Goal: Transaction & Acquisition: Purchase product/service

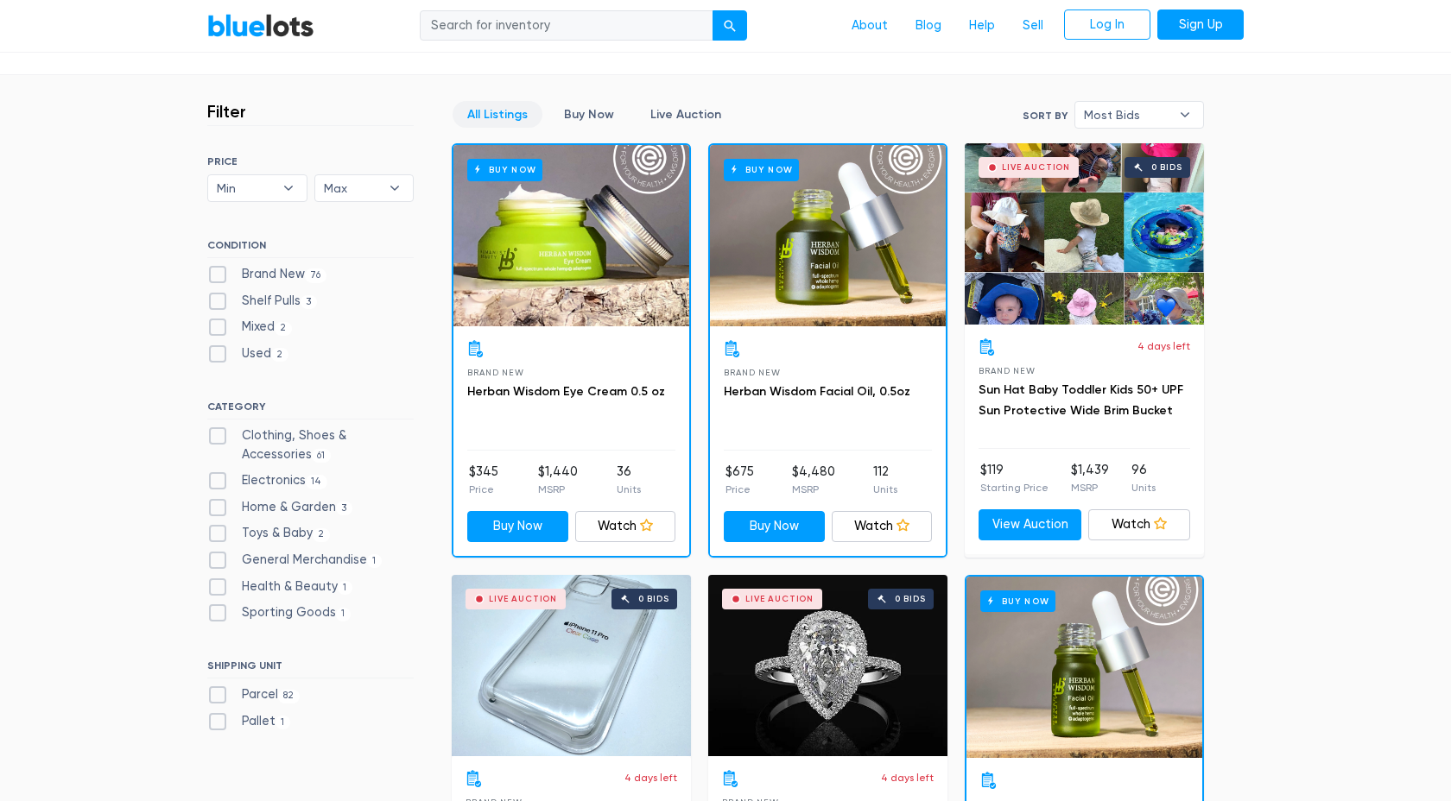
scroll to position [473, 0]
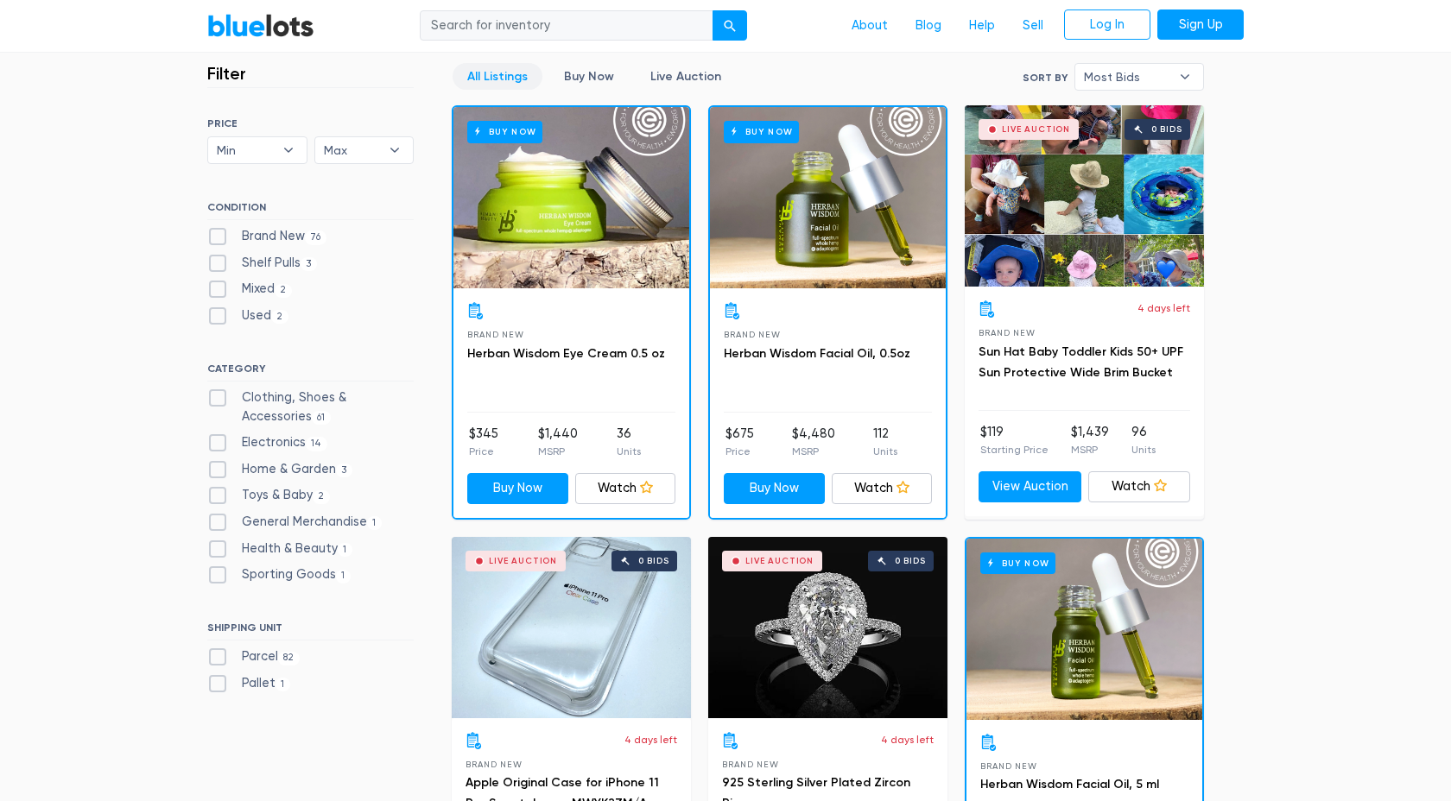
click at [220, 451] on label "Electronics 14" at bounding box center [267, 443] width 120 height 19
click at [218, 445] on input "Electronics 14" at bounding box center [212, 439] width 11 height 11
checkbox input "true"
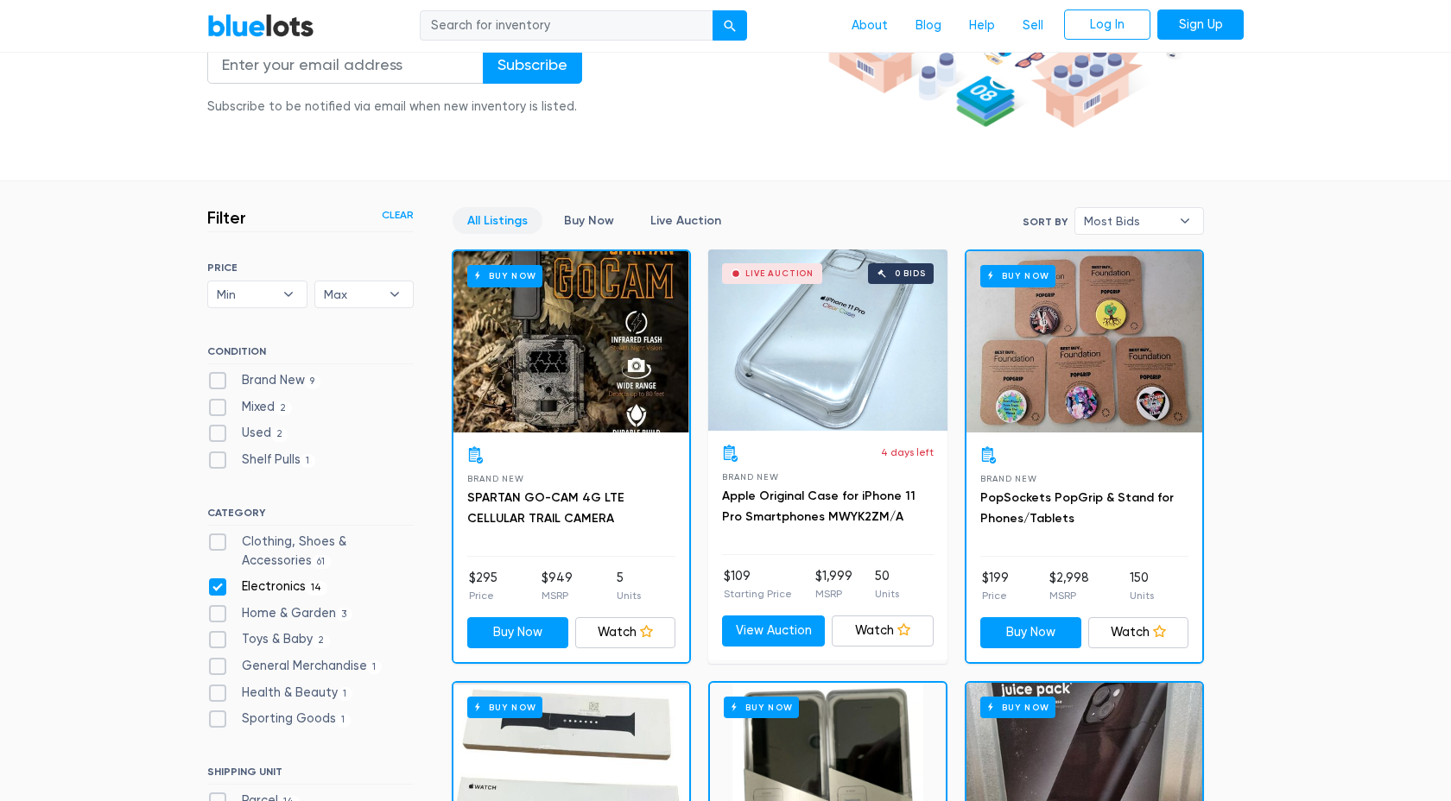
scroll to position [334, 0]
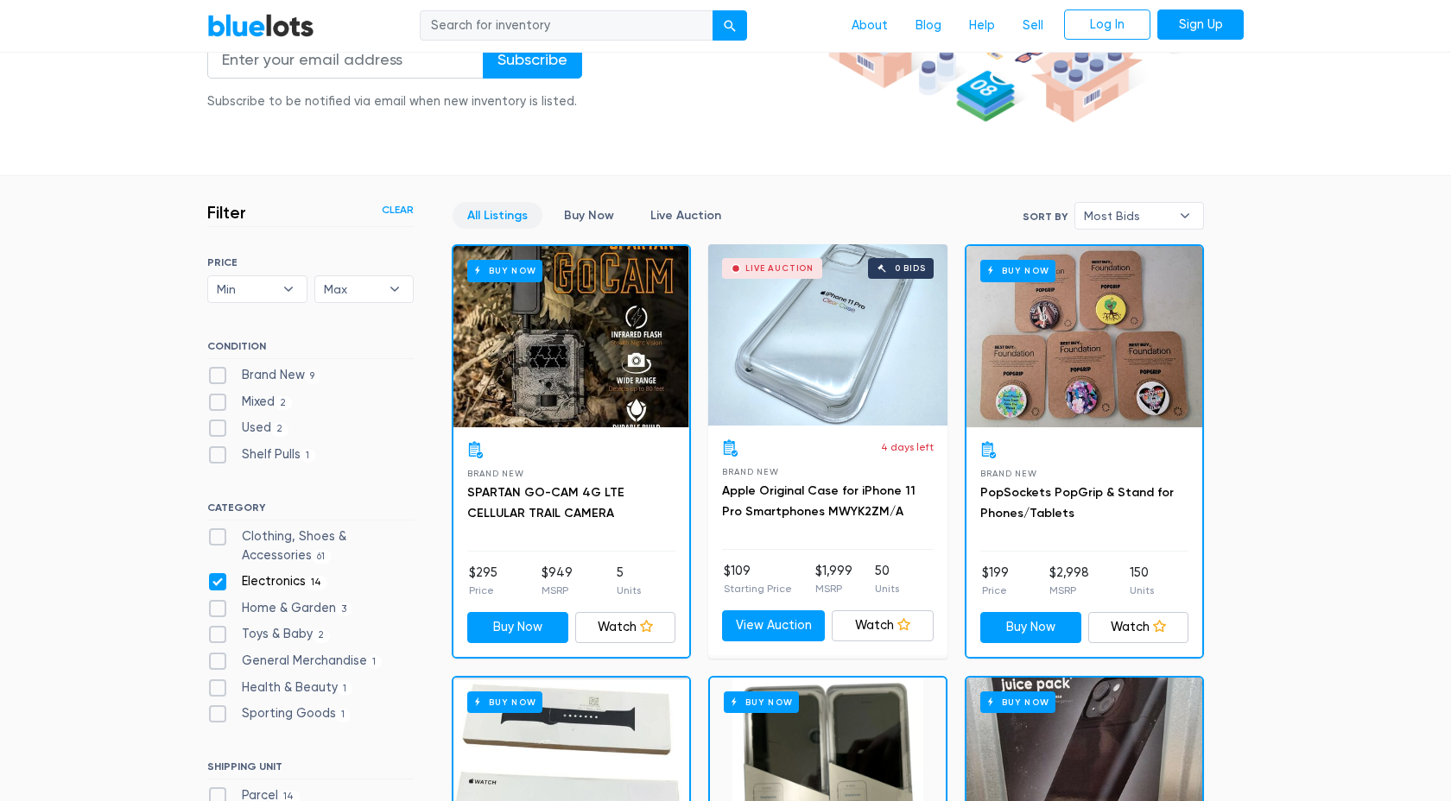
click at [218, 372] on label "Brand New 9" at bounding box center [263, 375] width 113 height 19
click at [218, 372] on New"] "Brand New 9" at bounding box center [212, 371] width 11 height 11
checkbox New"] "true"
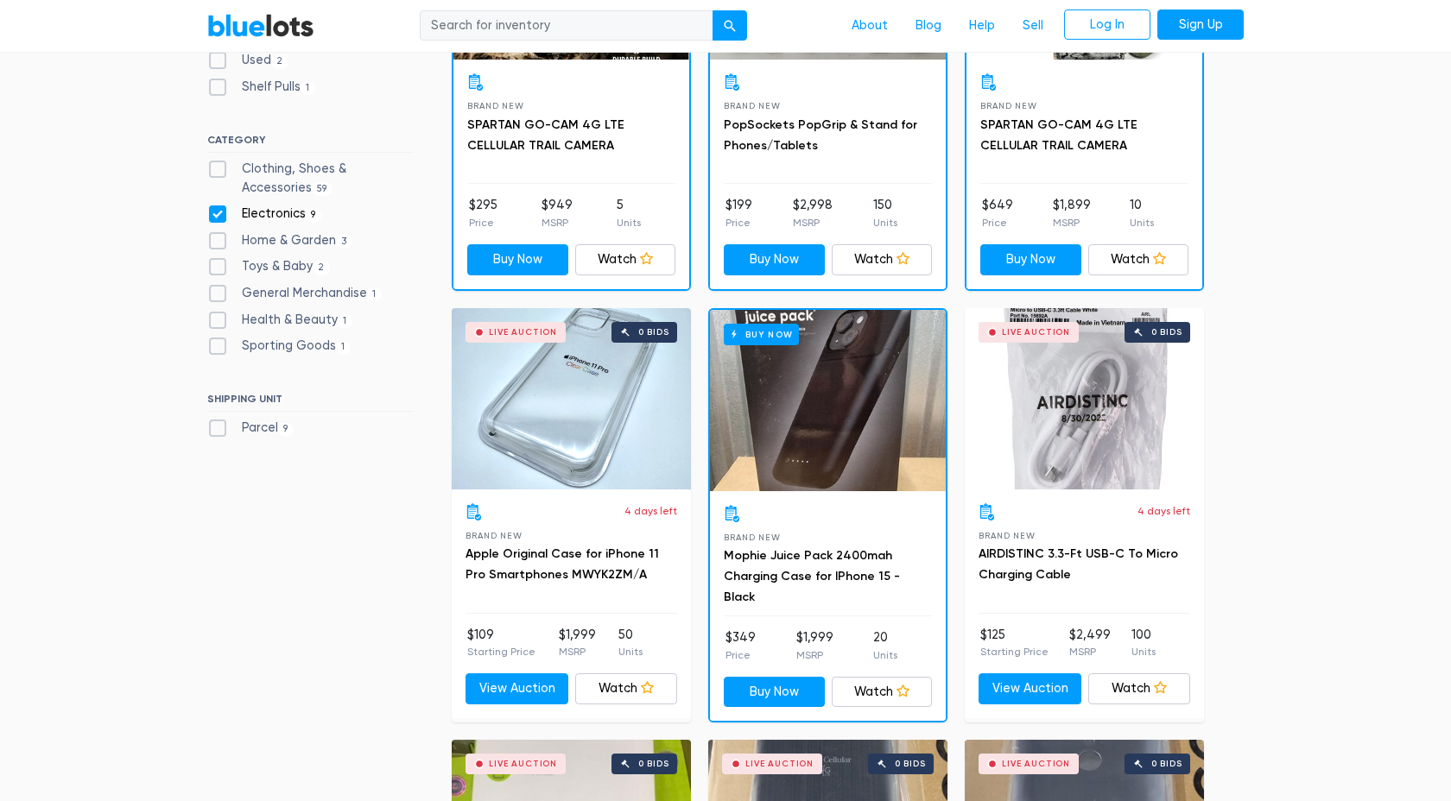
scroll to position [700, 0]
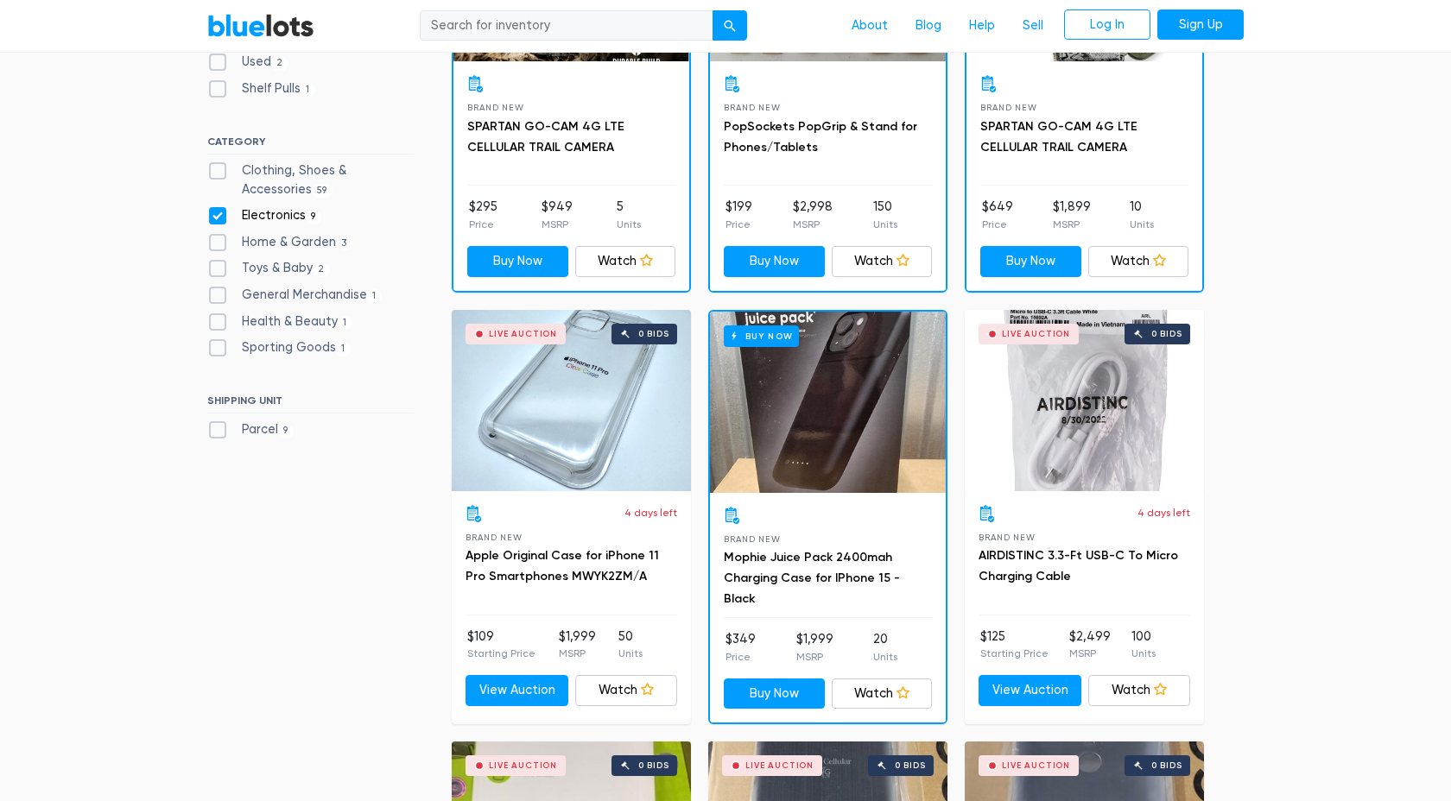
click at [219, 212] on label "Electronics 9" at bounding box center [264, 215] width 114 height 19
click at [218, 212] on input "Electronics 9" at bounding box center [212, 211] width 11 height 11
checkbox input "false"
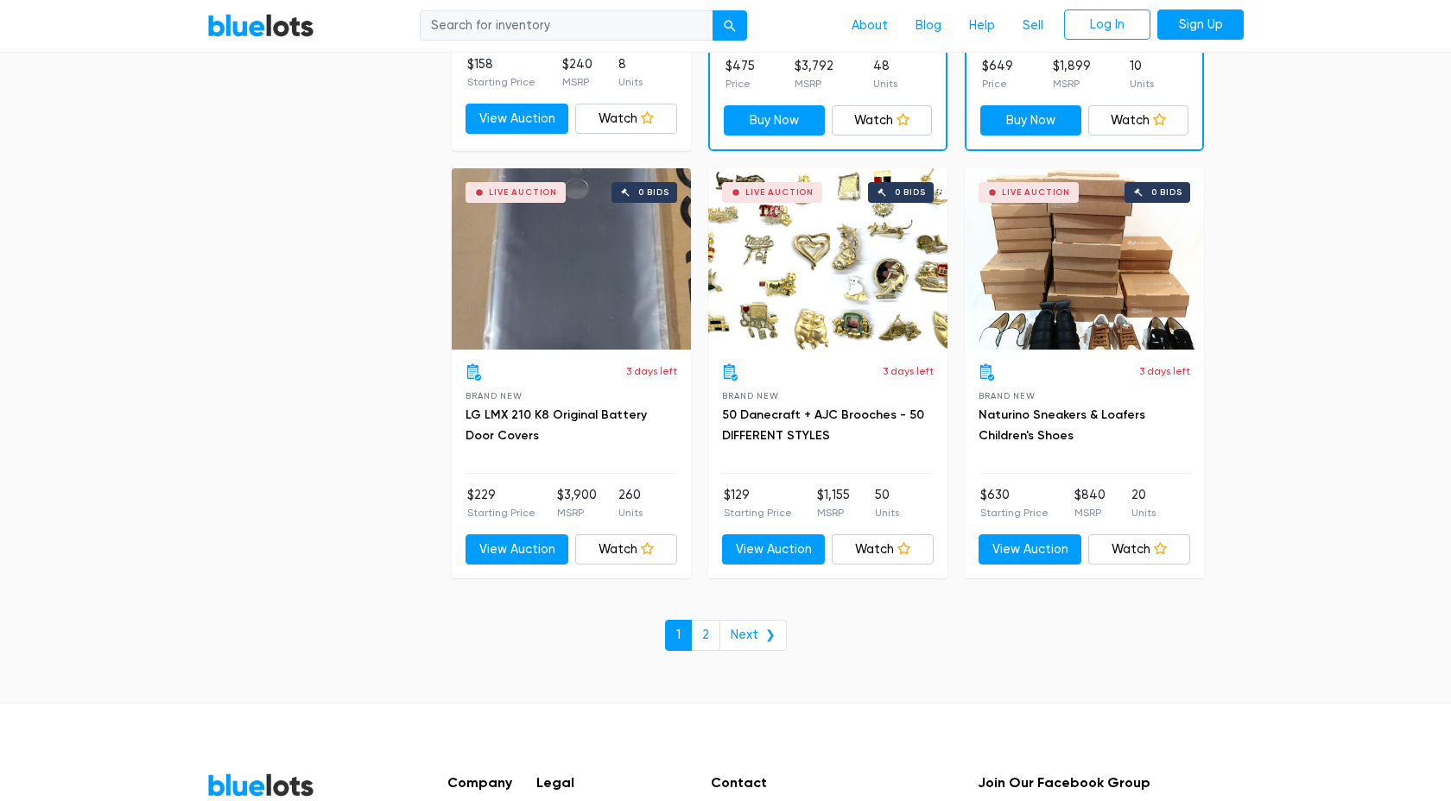
scroll to position [7270, 0]
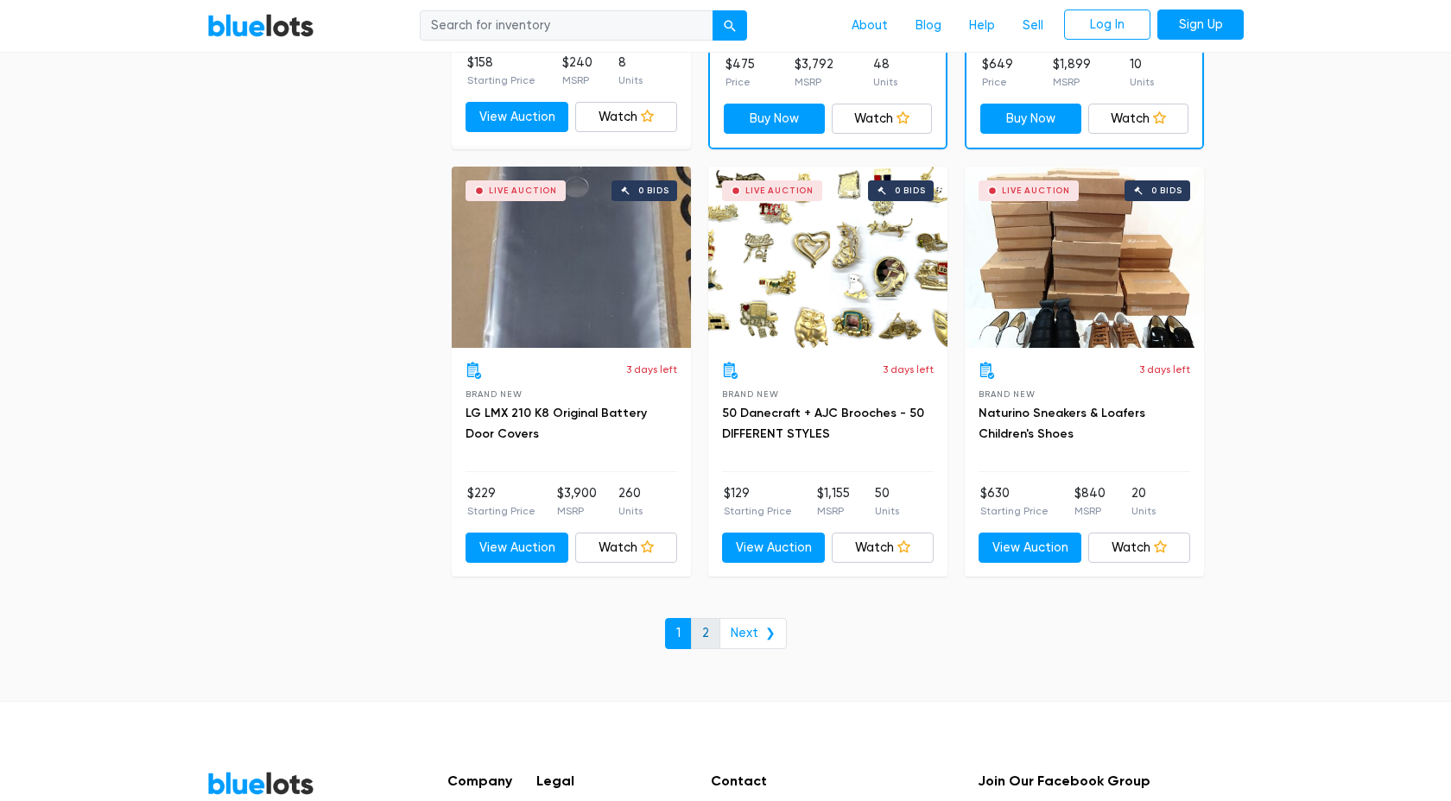
click at [704, 635] on link "2" at bounding box center [705, 633] width 29 height 31
